Goal: Information Seeking & Learning: Learn about a topic

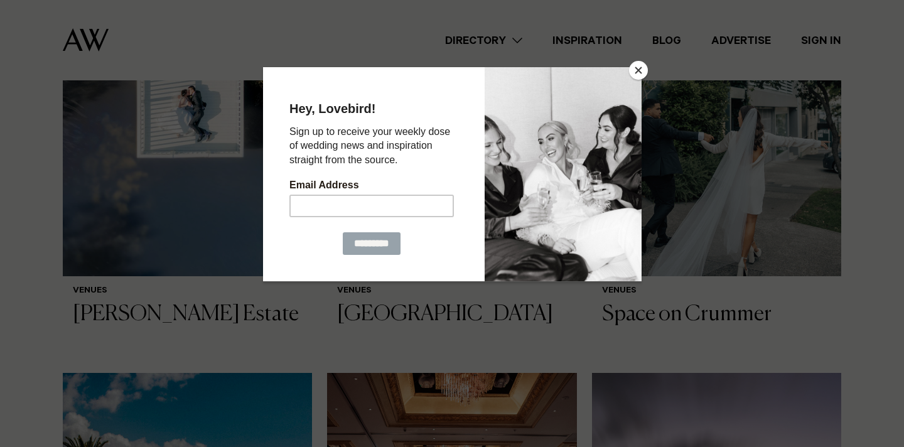
scroll to position [491, 0]
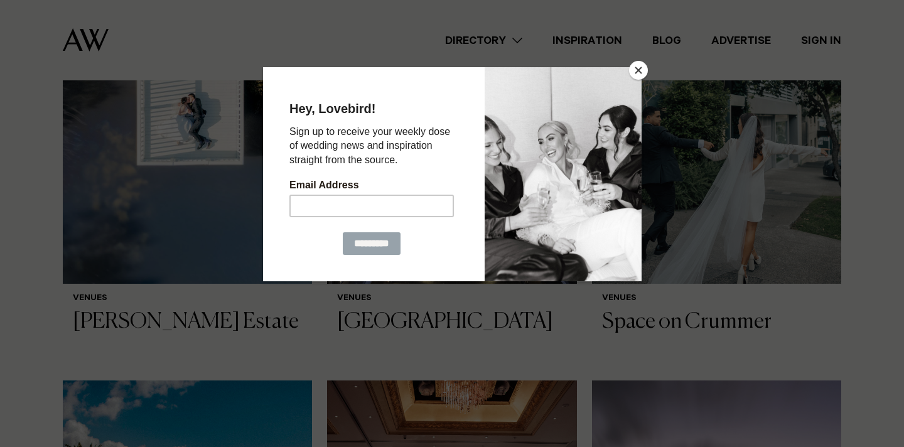
click at [646, 70] on button "Close" at bounding box center [638, 70] width 19 height 19
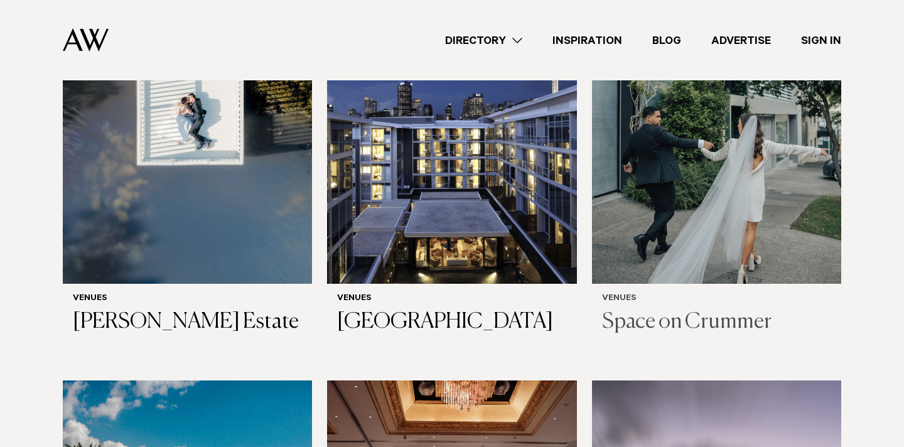
click at [678, 179] on img at bounding box center [716, 116] width 249 height 335
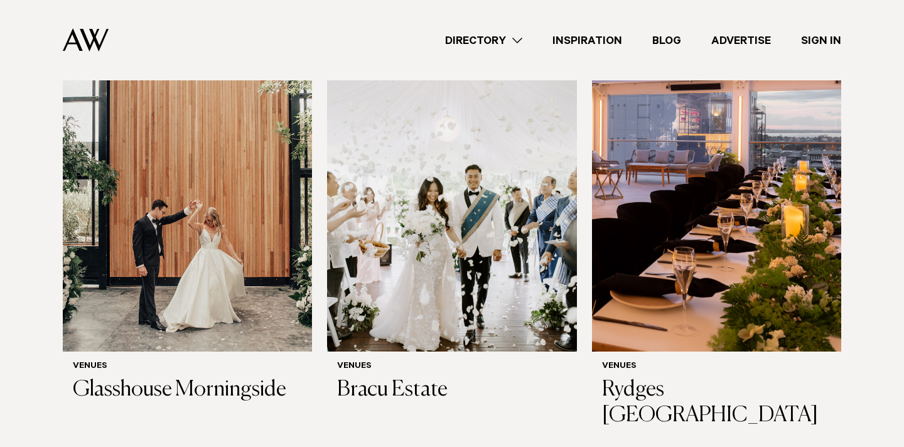
scroll to position [2248, 0]
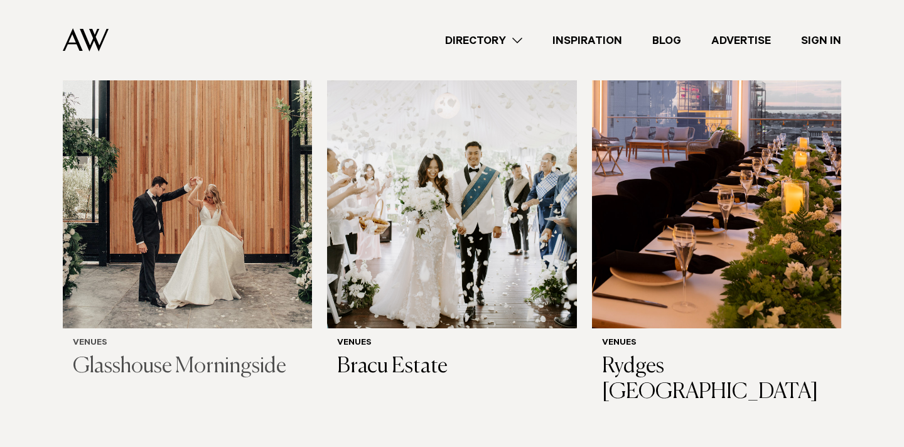
click at [239, 263] on img at bounding box center [187, 161] width 249 height 335
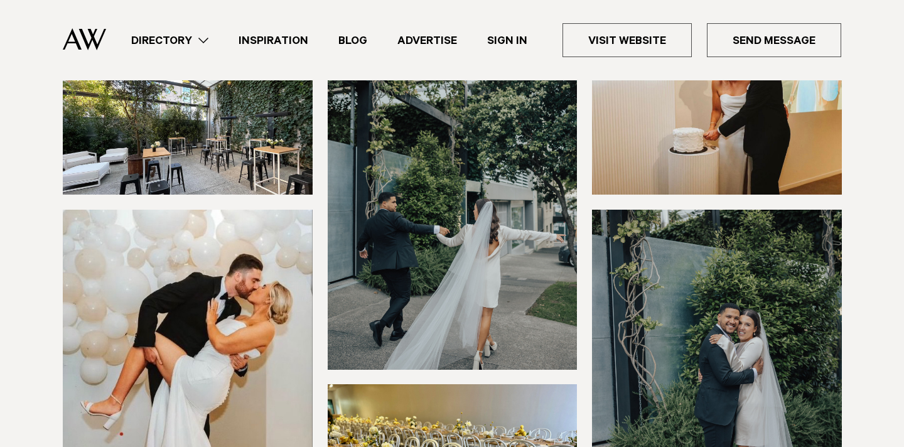
scroll to position [123, 0]
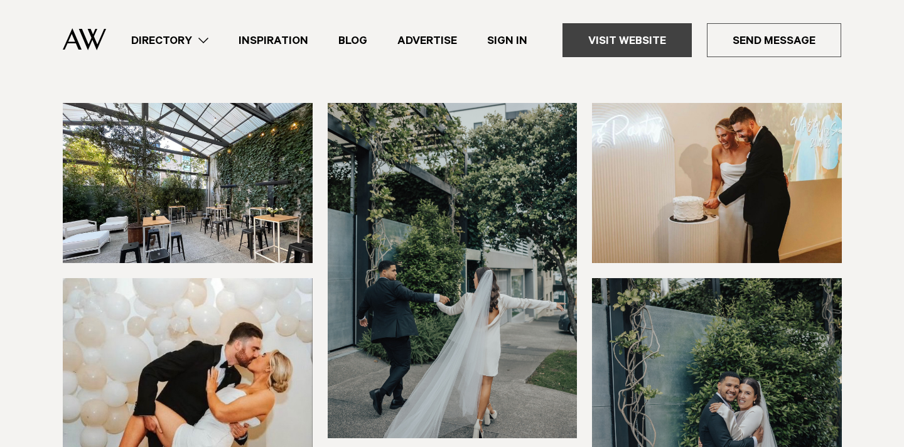
click at [614, 48] on link "Visit Website" at bounding box center [627, 40] width 129 height 34
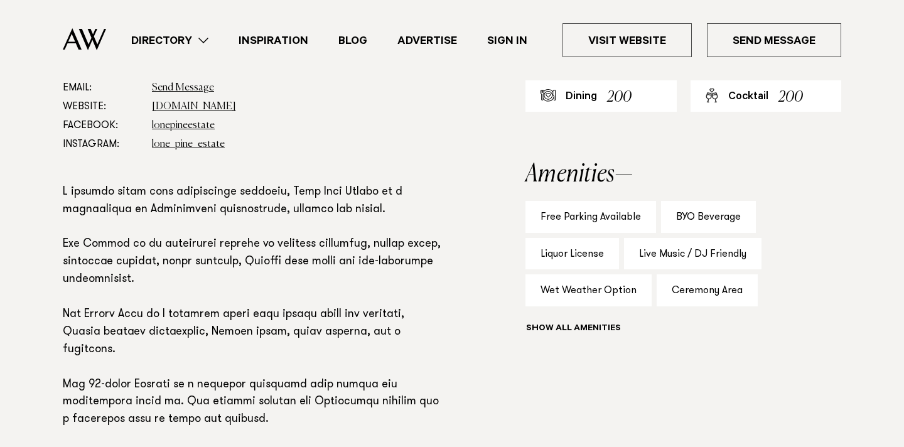
scroll to position [752, 0]
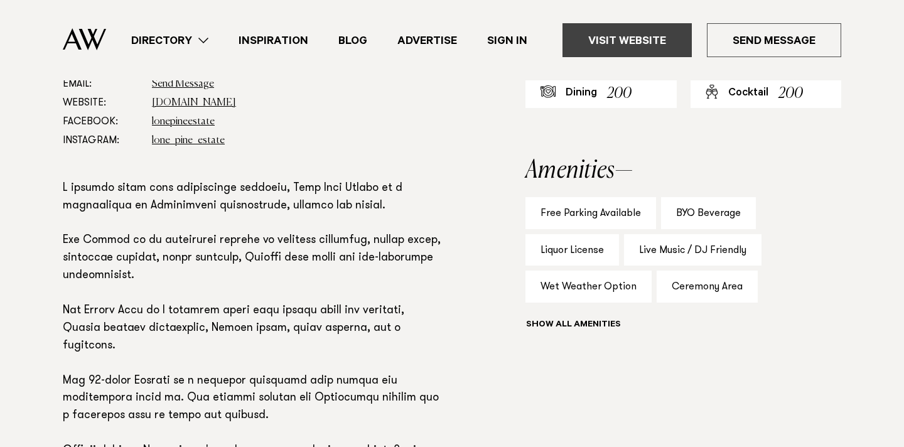
click at [657, 43] on link "Visit Website" at bounding box center [627, 40] width 129 height 34
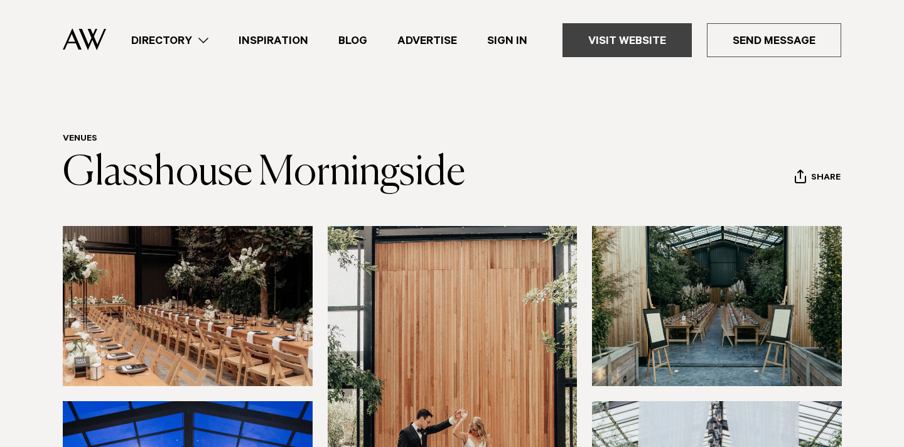
click at [625, 49] on link "Visit Website" at bounding box center [627, 40] width 129 height 34
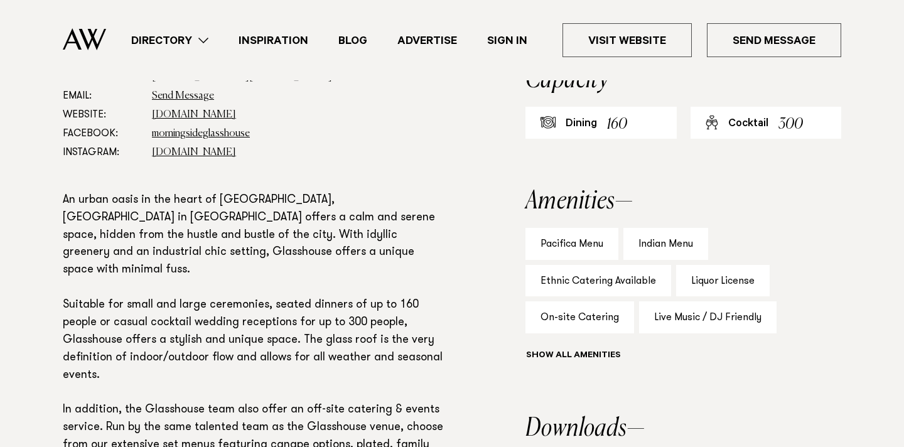
scroll to position [805, 0]
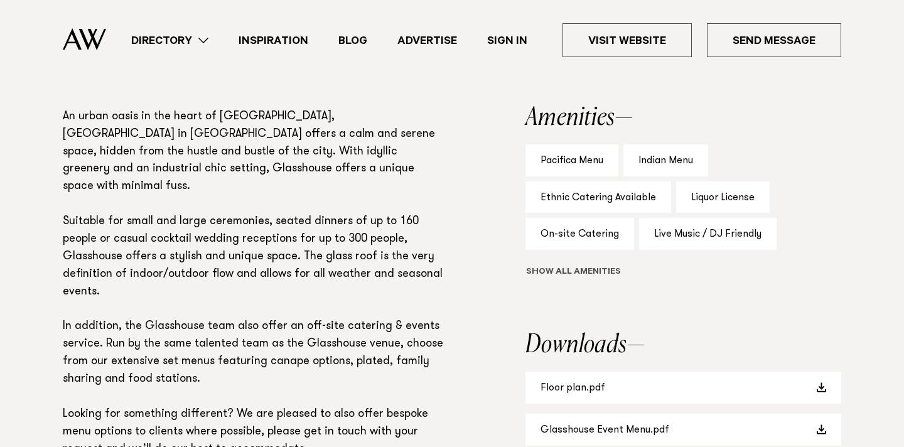
click at [583, 269] on button "Show all" at bounding box center [597, 272] width 142 height 13
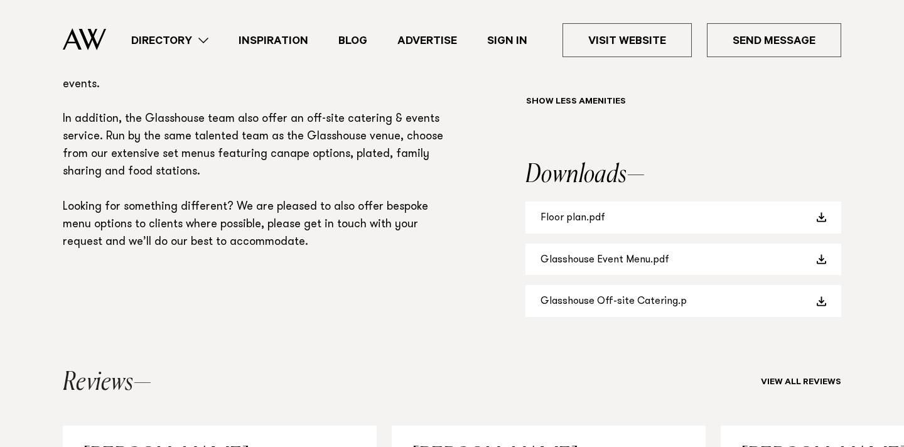
scroll to position [1015, 0]
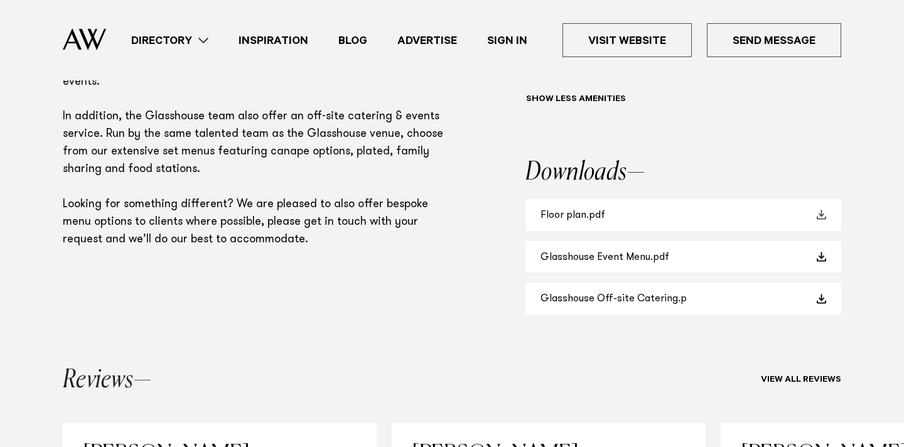
click at [627, 218] on link "Floor plan.pdf" at bounding box center [684, 215] width 316 height 32
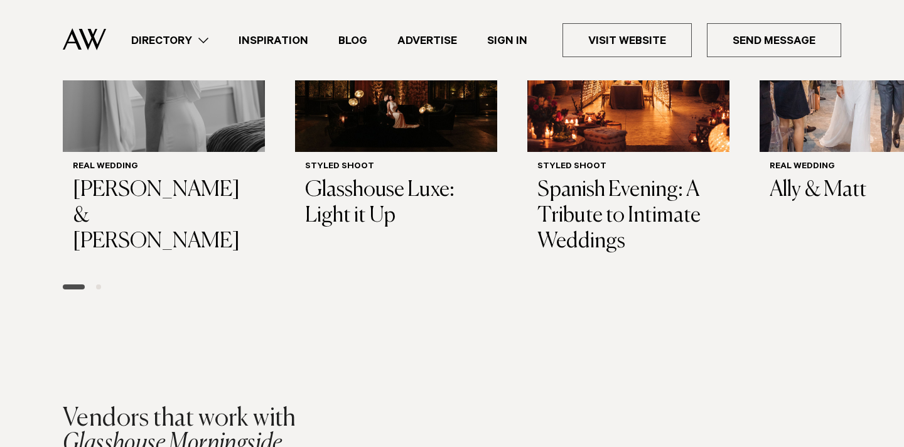
scroll to position [1993, 0]
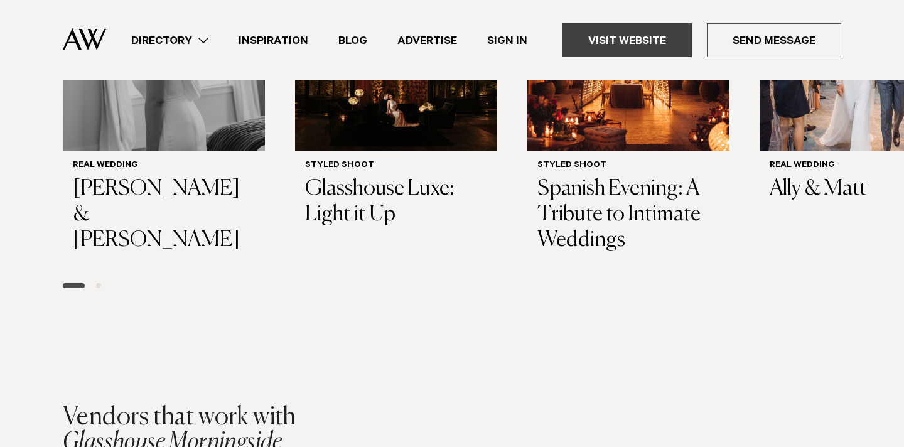
click at [628, 52] on link "Visit Website" at bounding box center [627, 40] width 129 height 34
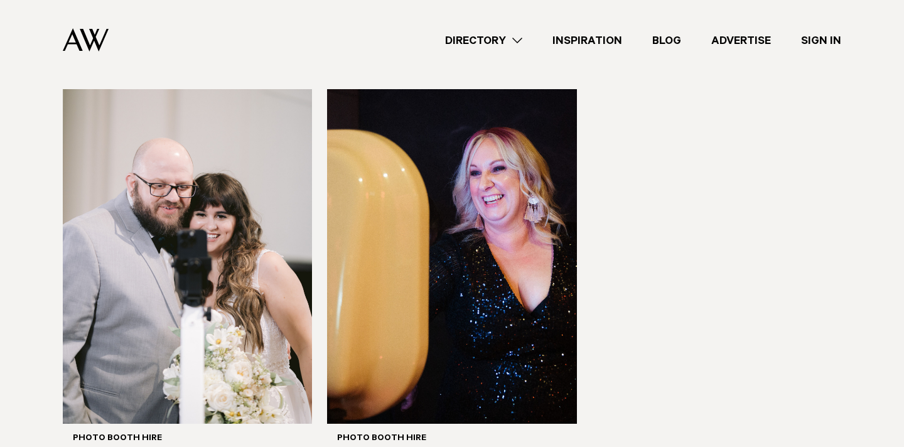
scroll to position [360, 0]
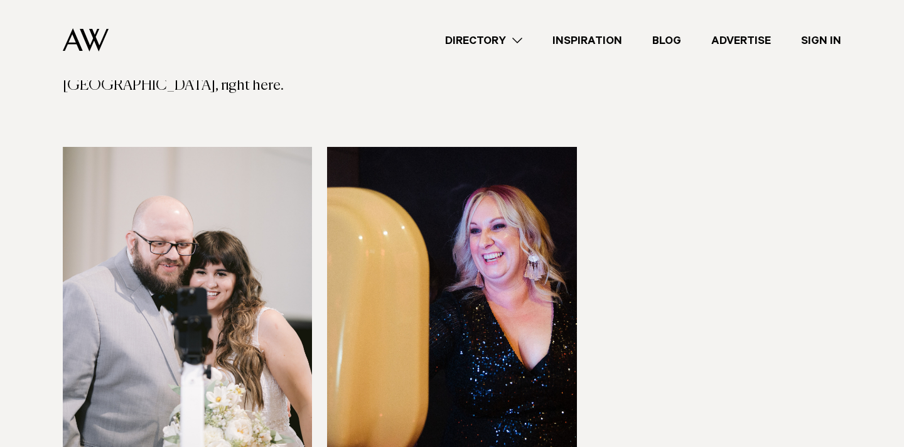
click at [396, 220] on img at bounding box center [451, 314] width 249 height 335
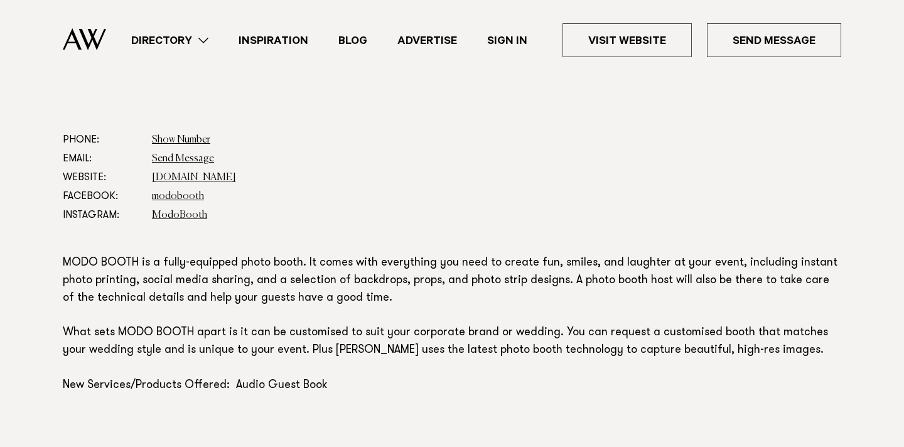
scroll to position [661, 0]
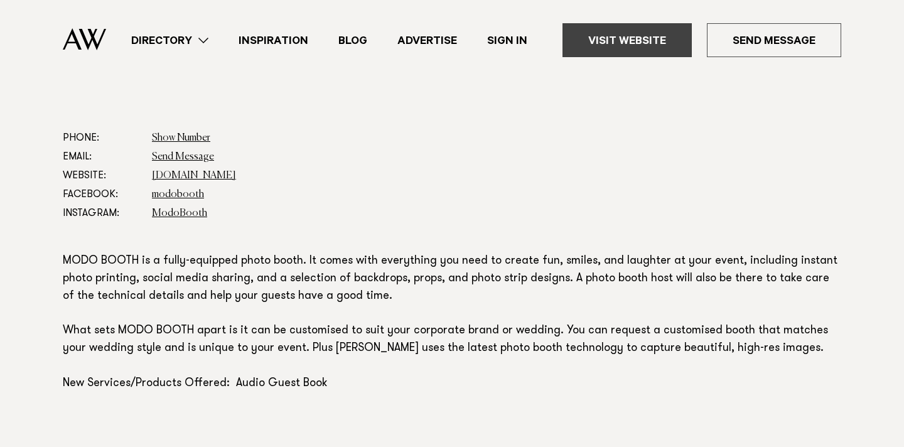
click at [645, 28] on link "Visit Website" at bounding box center [627, 40] width 129 height 34
